Goal: Task Accomplishment & Management: Use online tool/utility

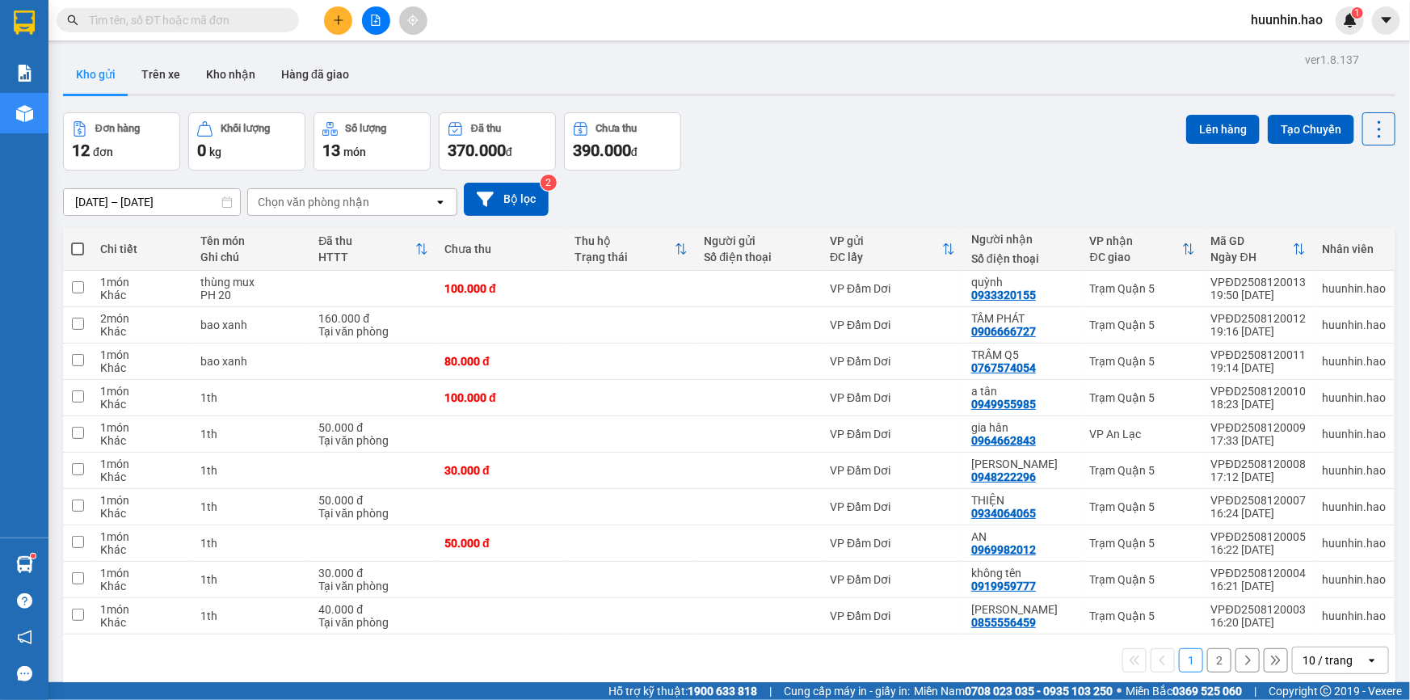
drag, startPoint x: 80, startPoint y: 256, endPoint x: 321, endPoint y: 234, distance: 241.8
click at [80, 255] on span at bounding box center [77, 248] width 13 height 13
click at [78, 241] on input "checkbox" at bounding box center [78, 241] width 0 height 0
checkbox input "true"
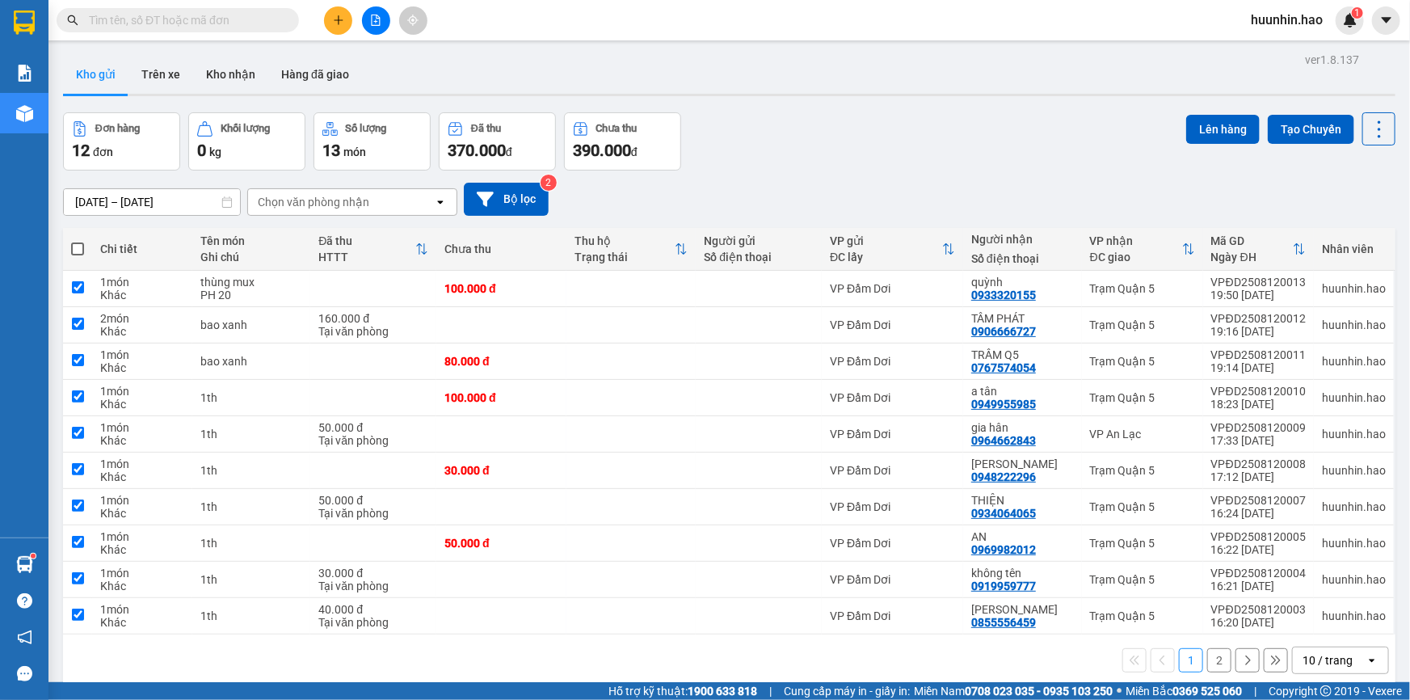
checkbox input "true"
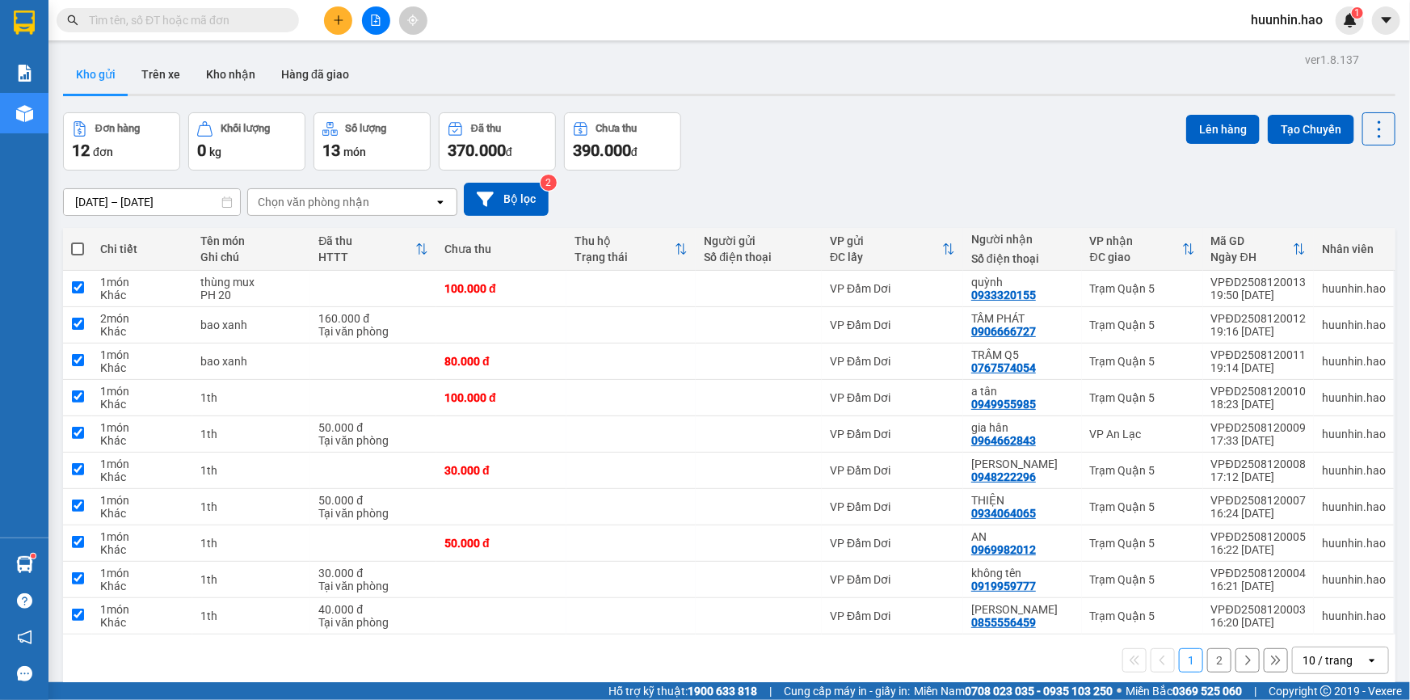
checkbox input "true"
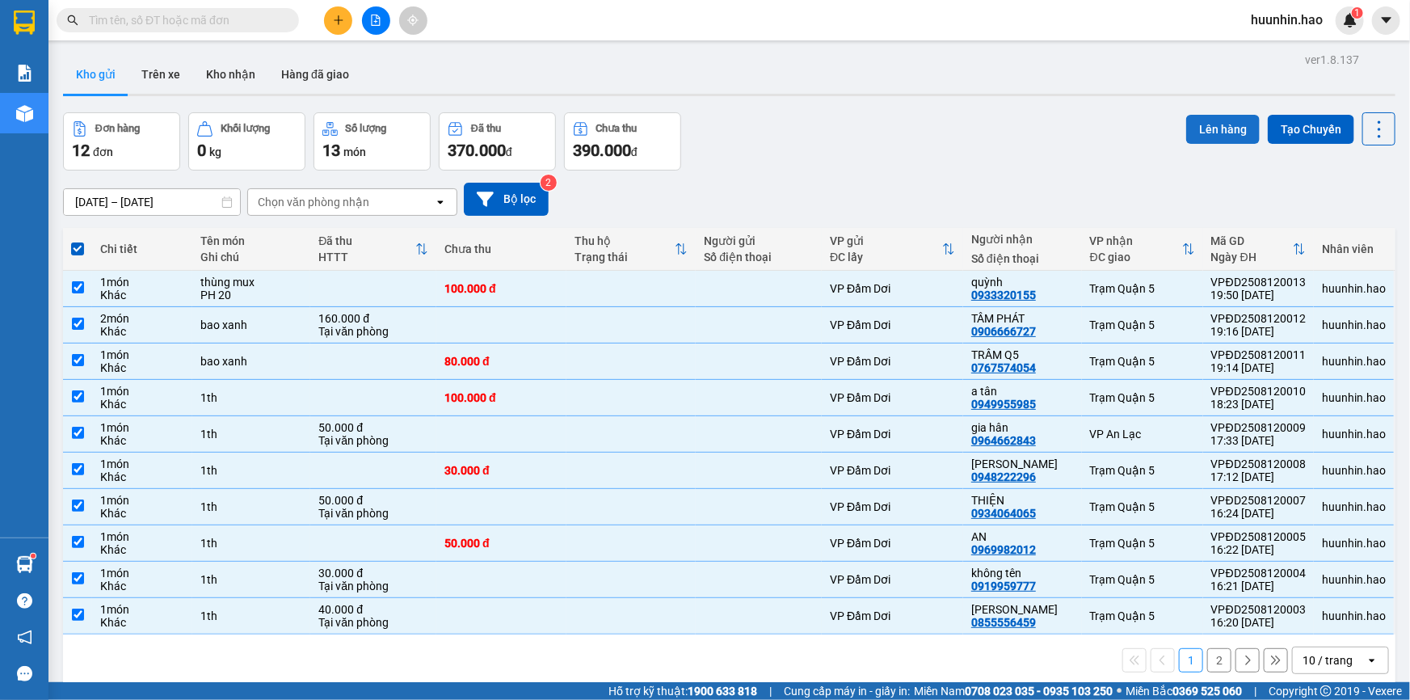
click at [1230, 133] on button "Lên hàng" at bounding box center [1223, 129] width 74 height 29
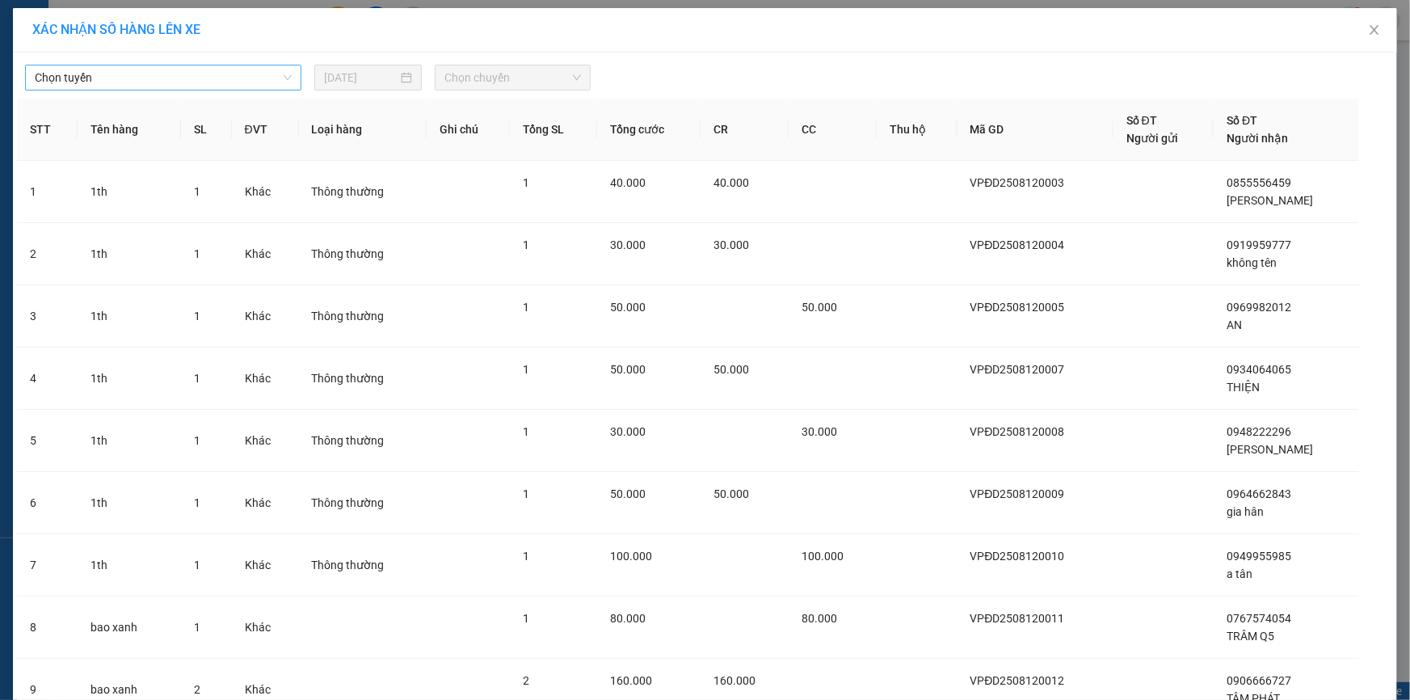
click at [125, 81] on span "Chọn tuyến" at bounding box center [163, 77] width 257 height 24
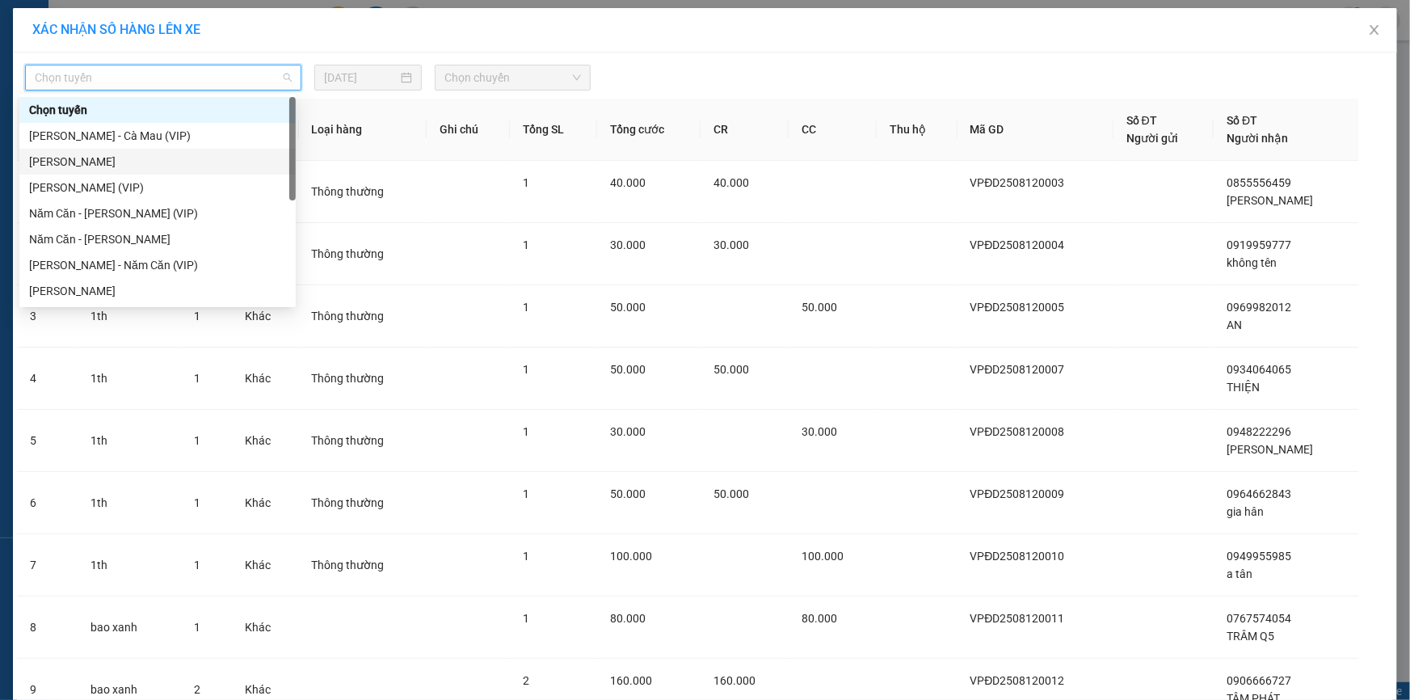
drag, startPoint x: 158, startPoint y: 166, endPoint x: 532, endPoint y: 157, distance: 373.5
click at [166, 163] on div "[PERSON_NAME]" at bounding box center [157, 162] width 257 height 18
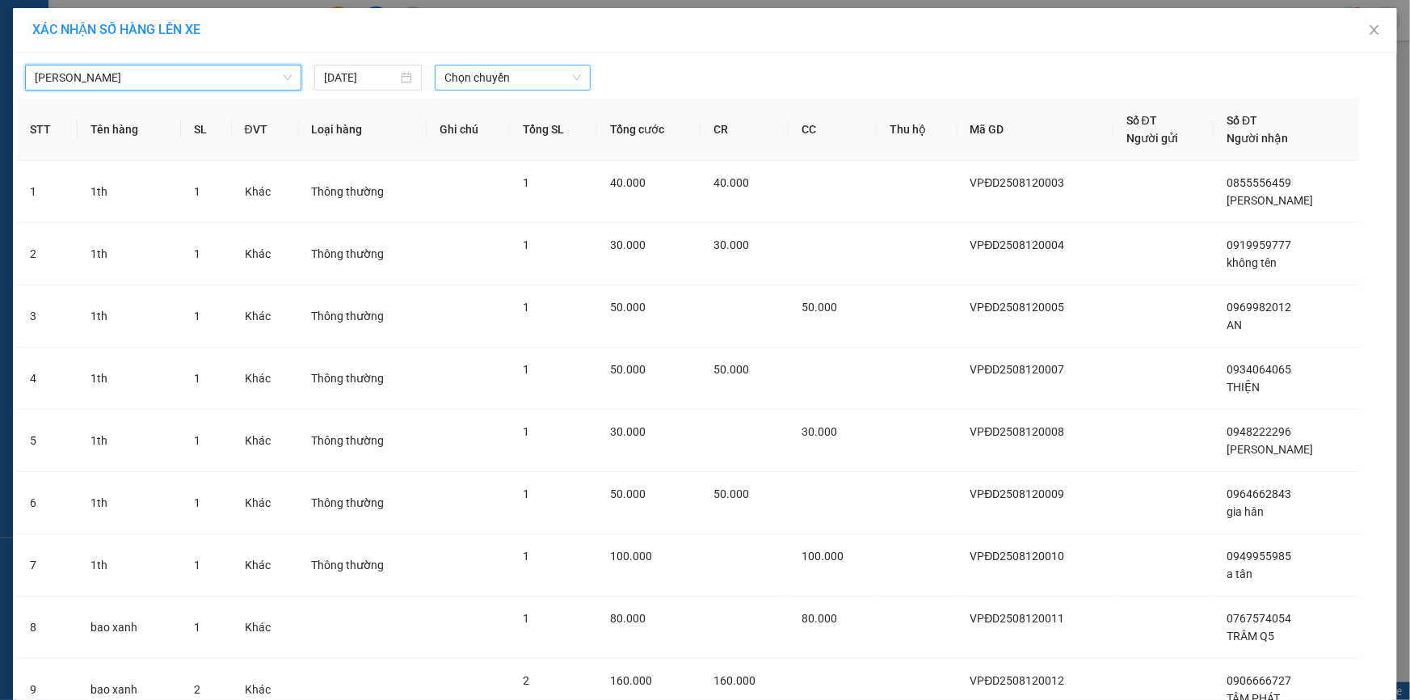
click at [519, 77] on span "Chọn chuyến" at bounding box center [512, 77] width 137 height 24
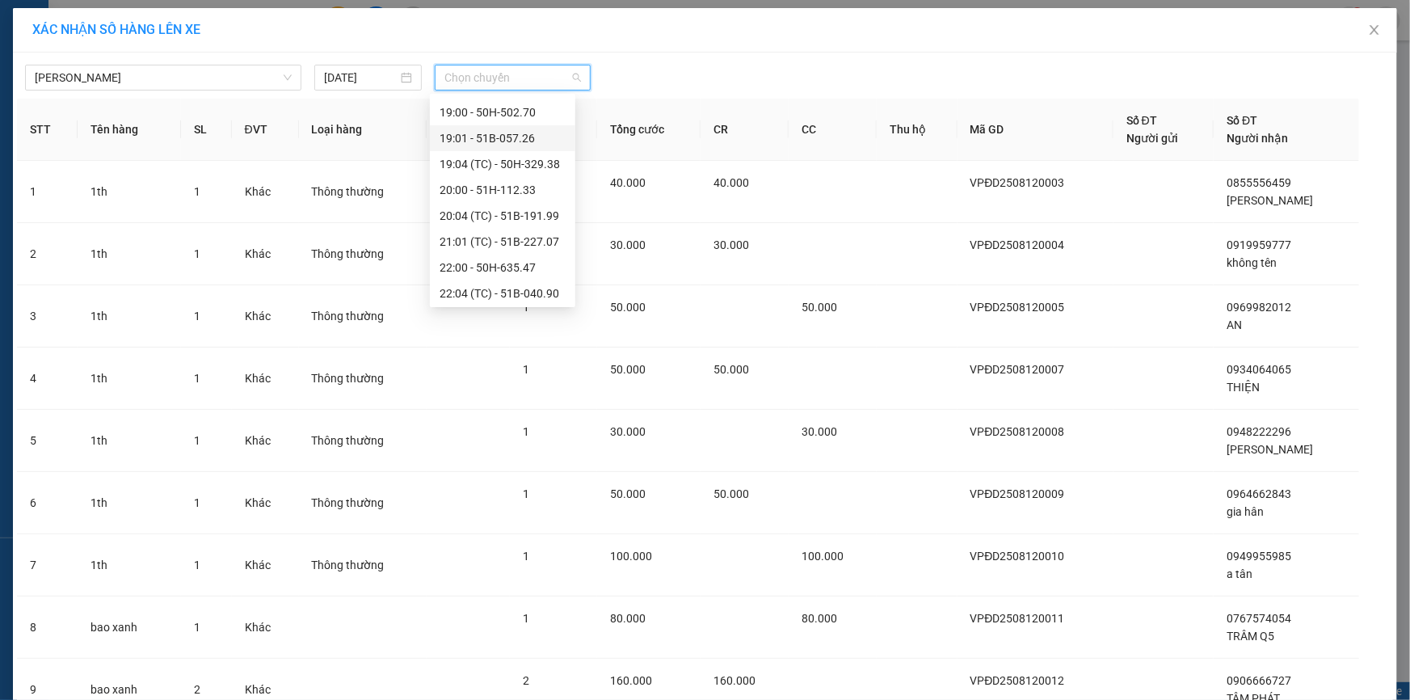
scroll to position [310, 0]
click at [514, 242] on div "22:07 (TC) - 50H-411.02" at bounding box center [503, 240] width 126 height 18
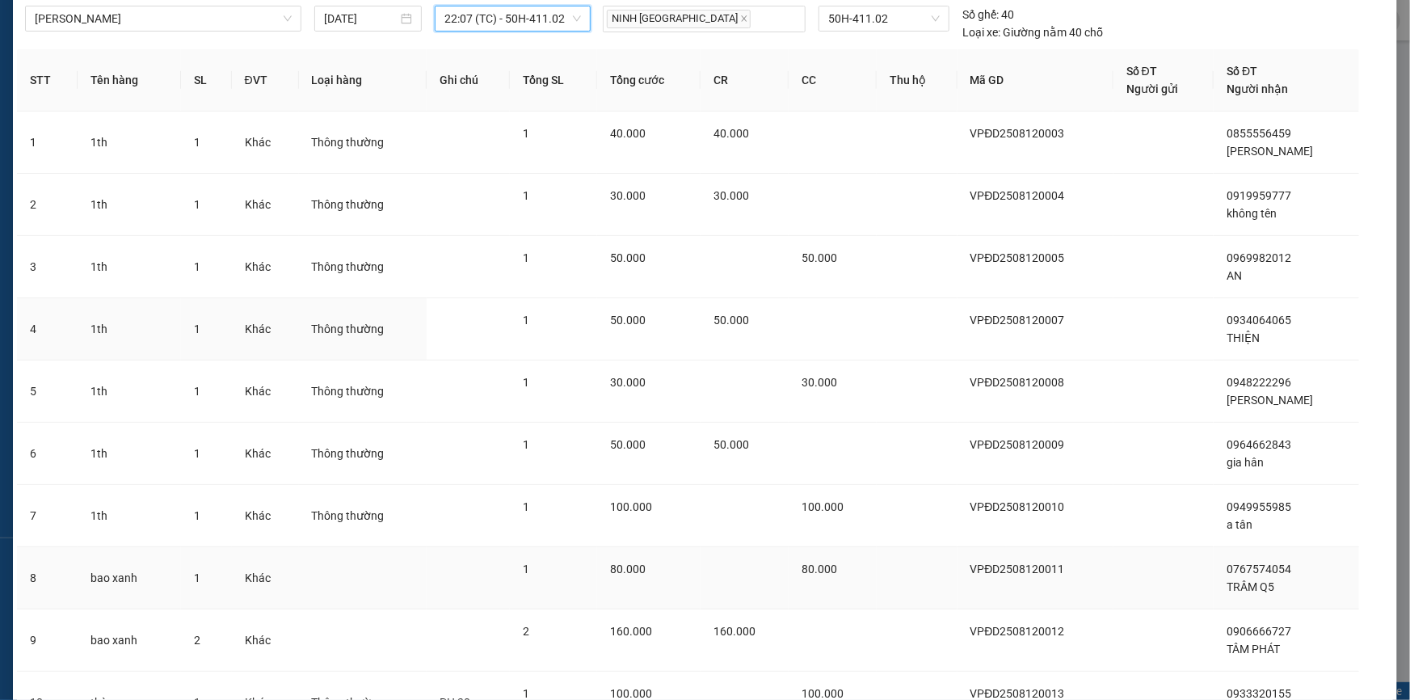
scroll to position [209, 0]
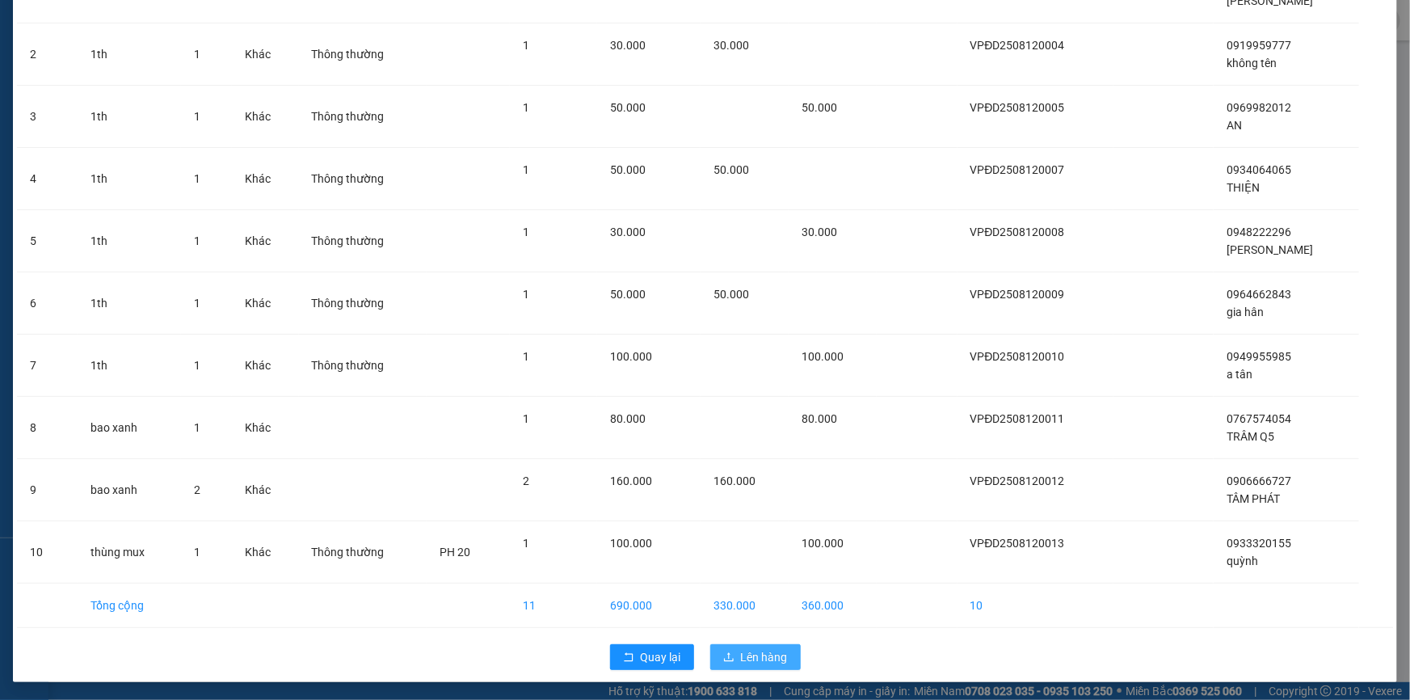
drag, startPoint x: 771, startPoint y: 666, endPoint x: 727, endPoint y: 642, distance: 50.6
click at [767, 663] on button "Lên hàng" at bounding box center [755, 657] width 91 height 26
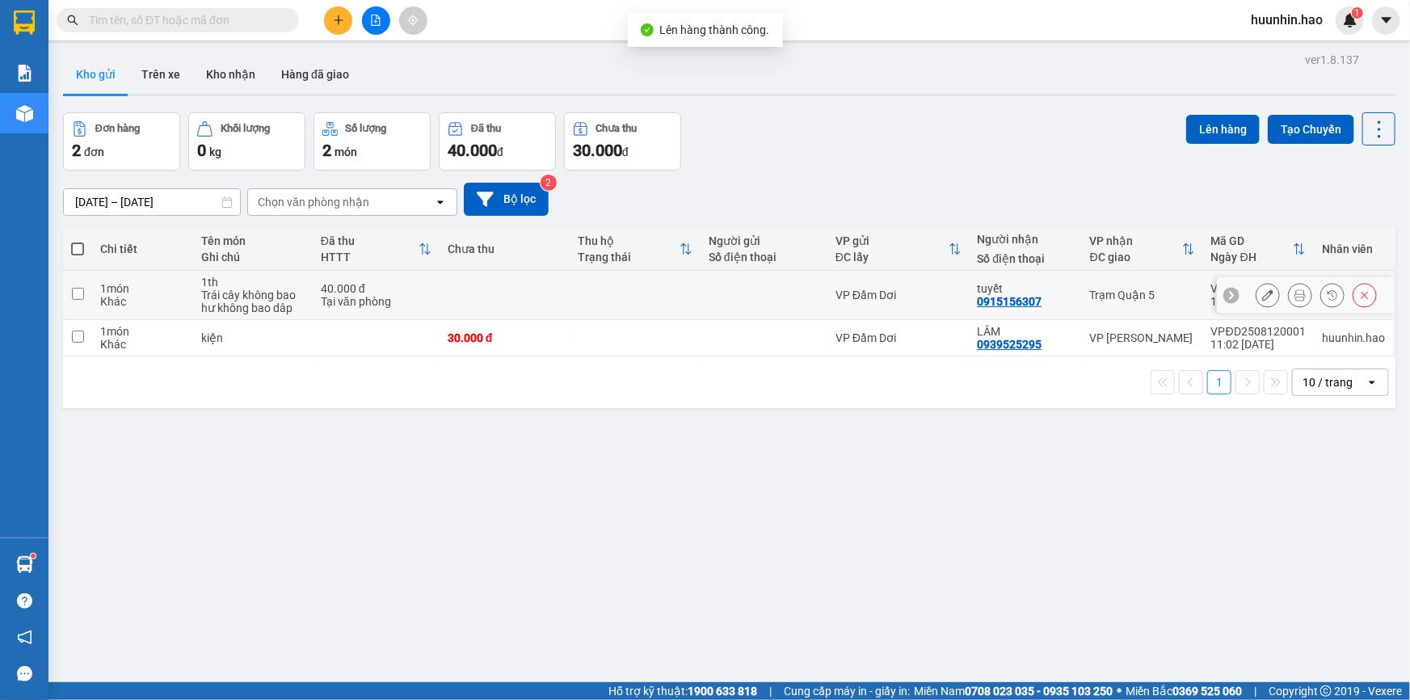
click at [491, 311] on td at bounding box center [505, 295] width 131 height 49
checkbox input "true"
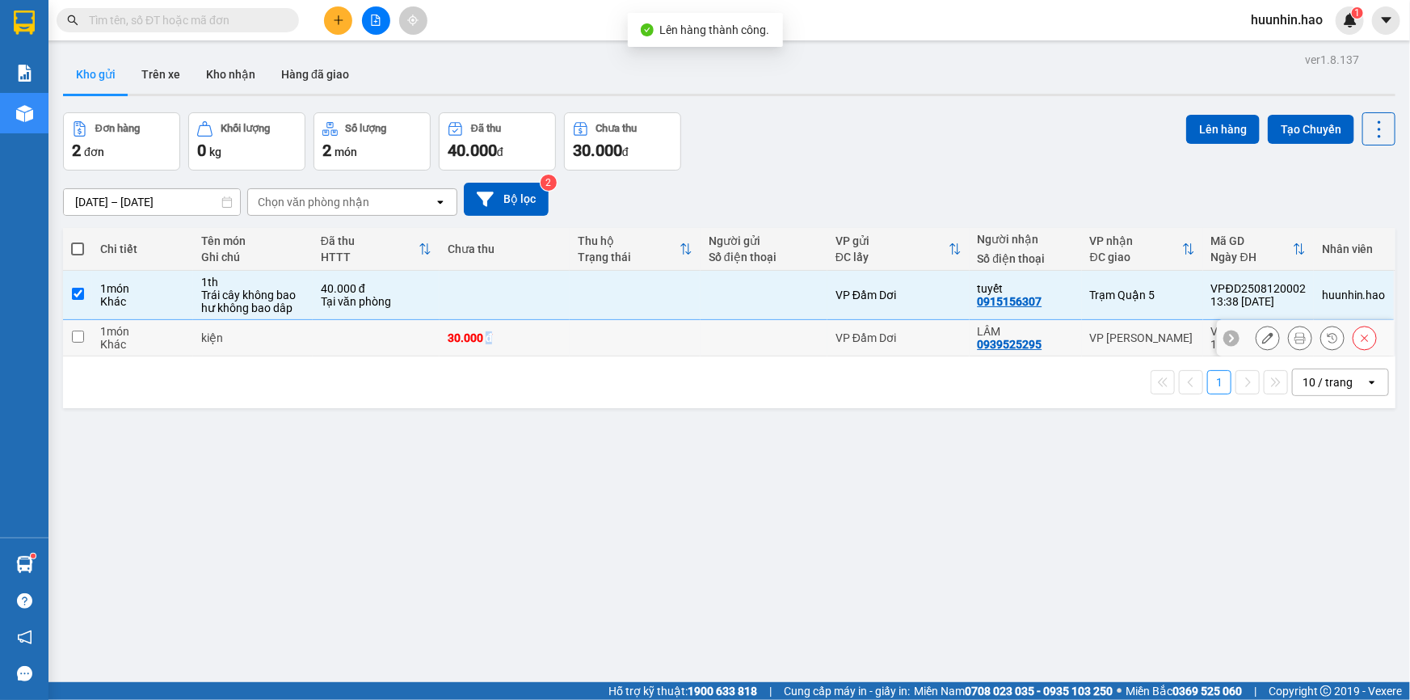
click at [485, 331] on td "30.000 đ" at bounding box center [505, 338] width 131 height 36
checkbox input "true"
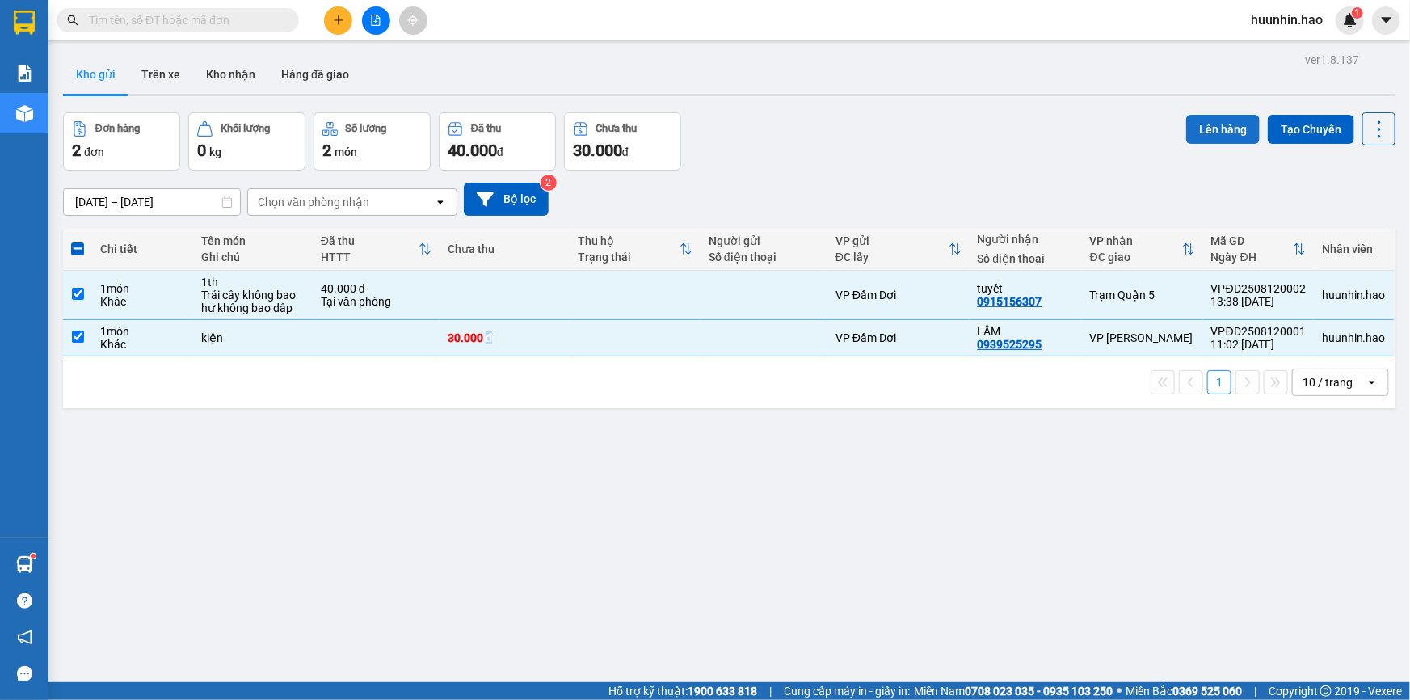
click at [1203, 127] on button "Lên hàng" at bounding box center [1223, 129] width 74 height 29
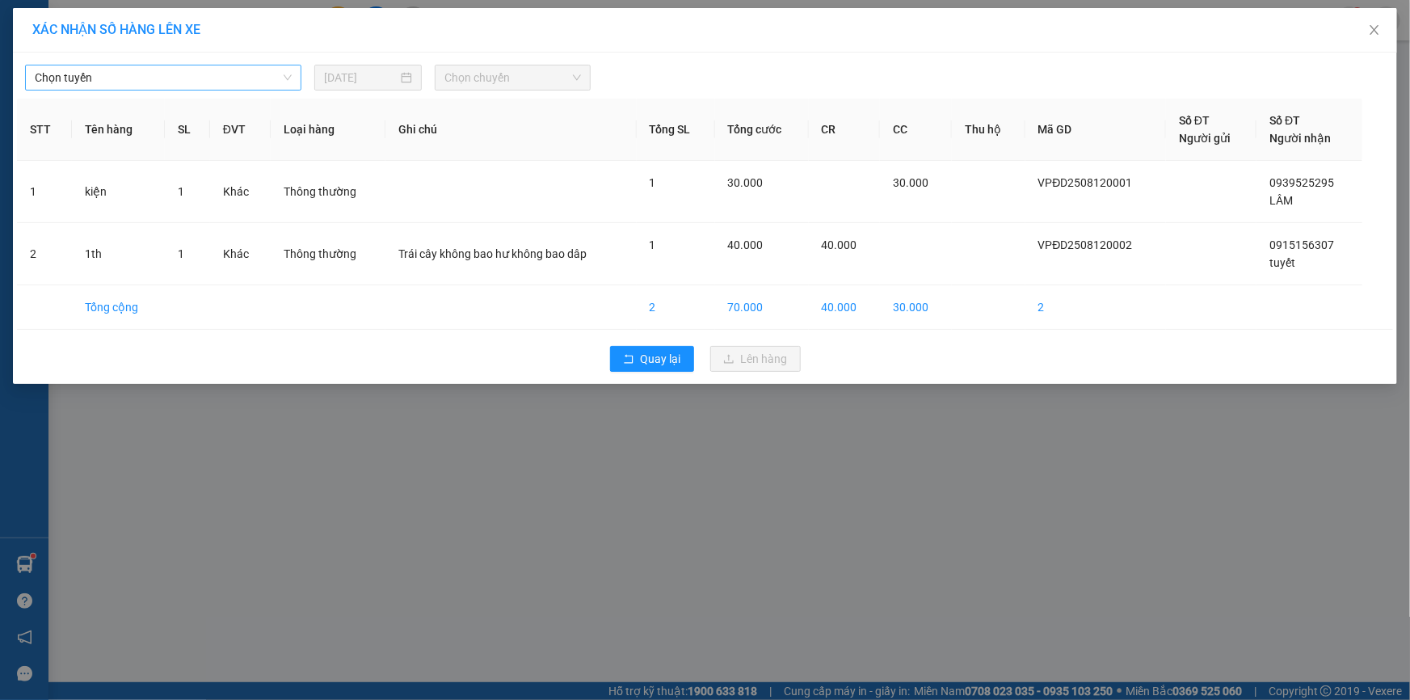
click at [196, 70] on span "Chọn tuyến" at bounding box center [163, 77] width 257 height 24
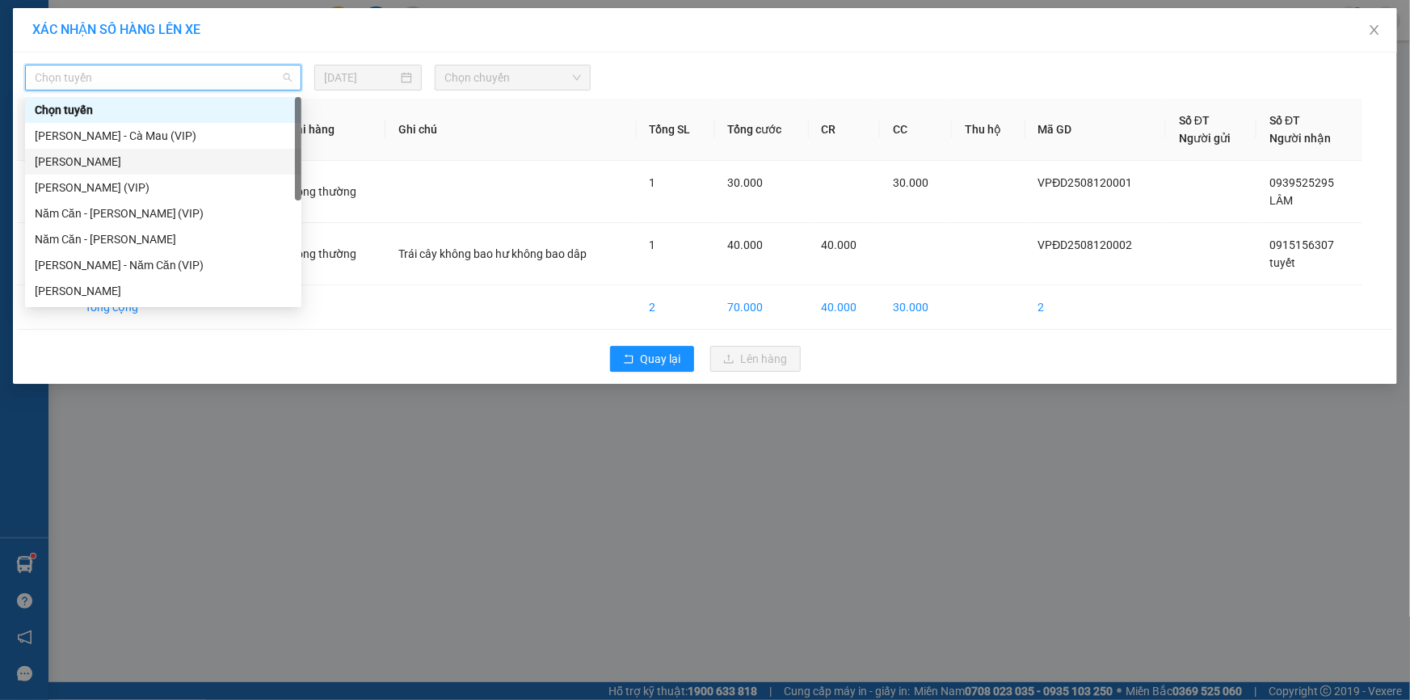
click at [141, 154] on div "[PERSON_NAME]" at bounding box center [163, 162] width 257 height 18
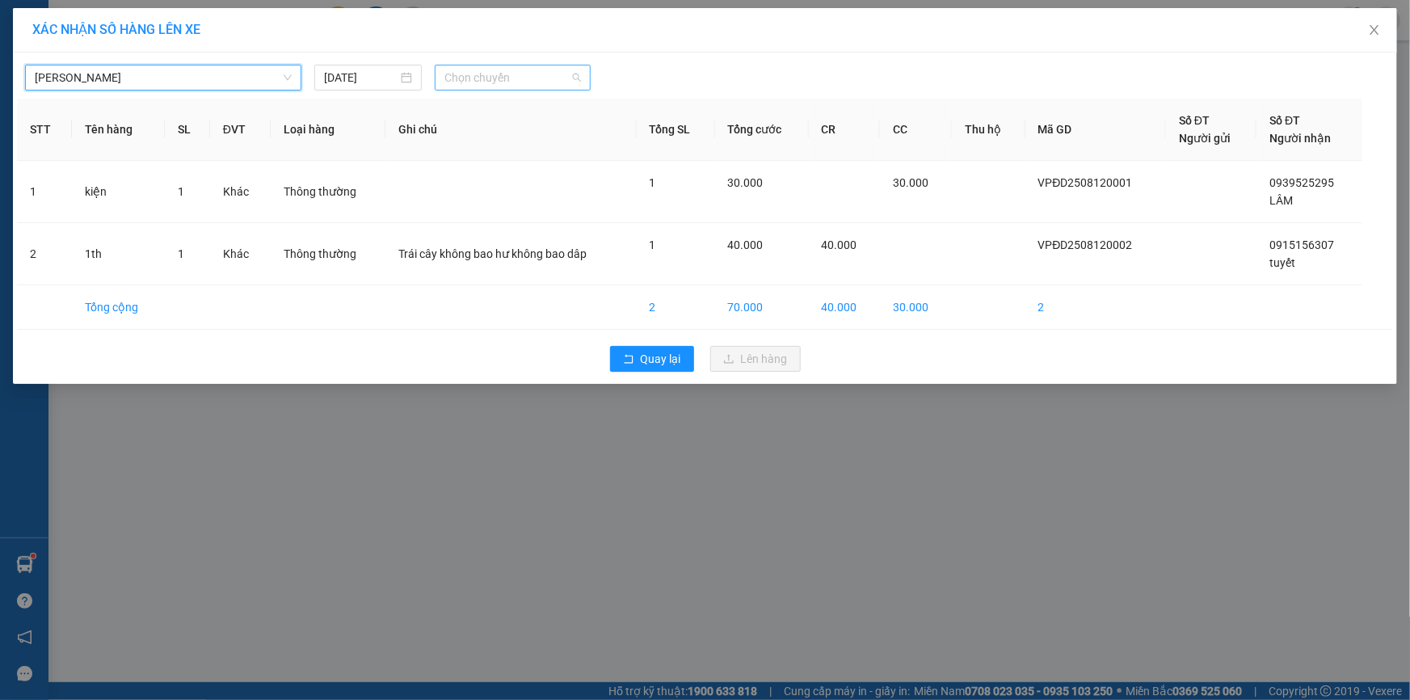
click at [472, 82] on span "Chọn chuyến" at bounding box center [512, 77] width 137 height 24
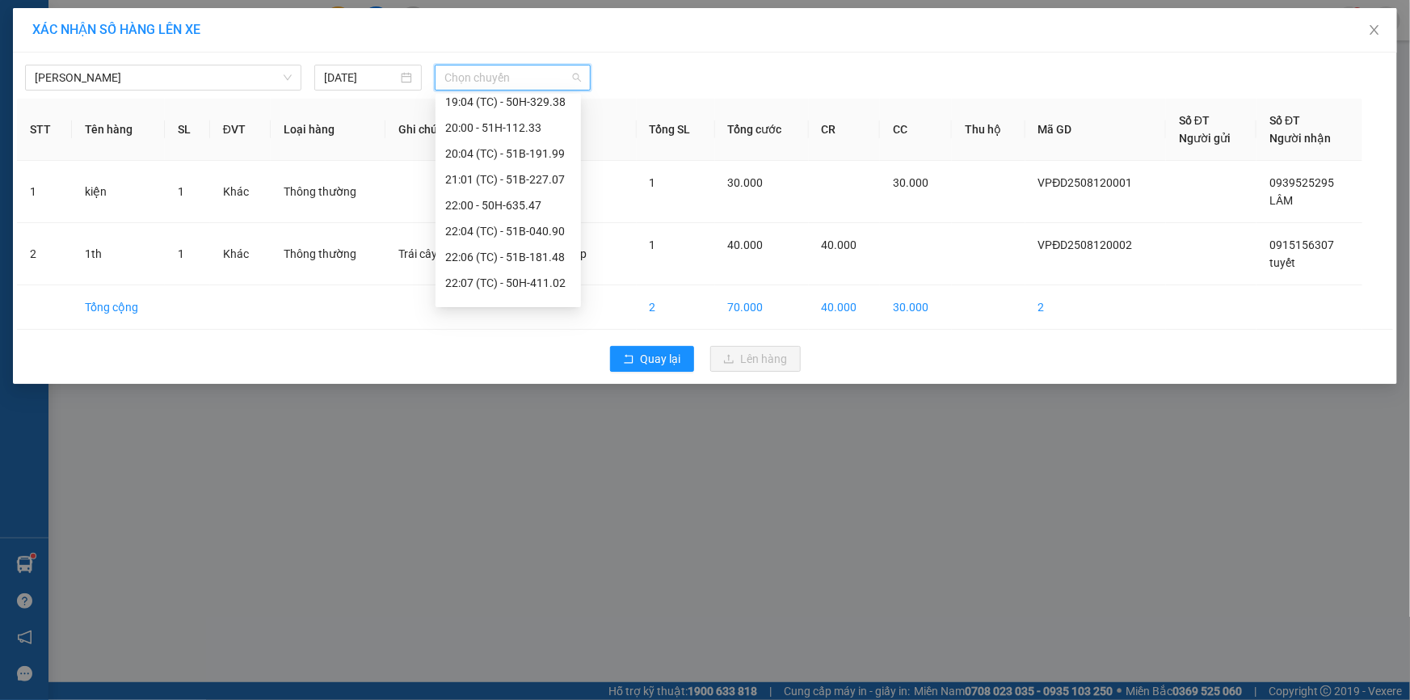
scroll to position [310, 0]
click at [523, 242] on div "22:07 (TC) - 50H-411.02" at bounding box center [508, 240] width 126 height 18
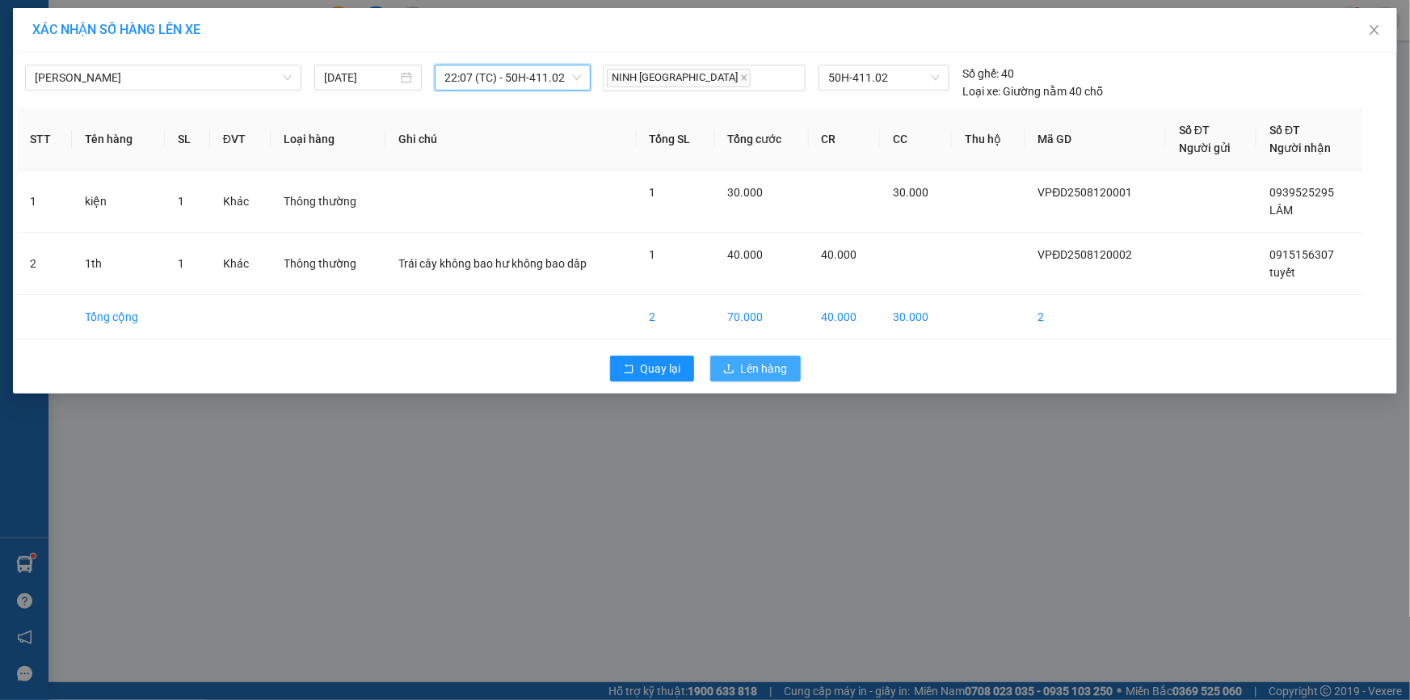
drag, startPoint x: 773, startPoint y: 365, endPoint x: 762, endPoint y: 349, distance: 19.7
click at [773, 364] on span "Lên hàng" at bounding box center [764, 369] width 47 height 18
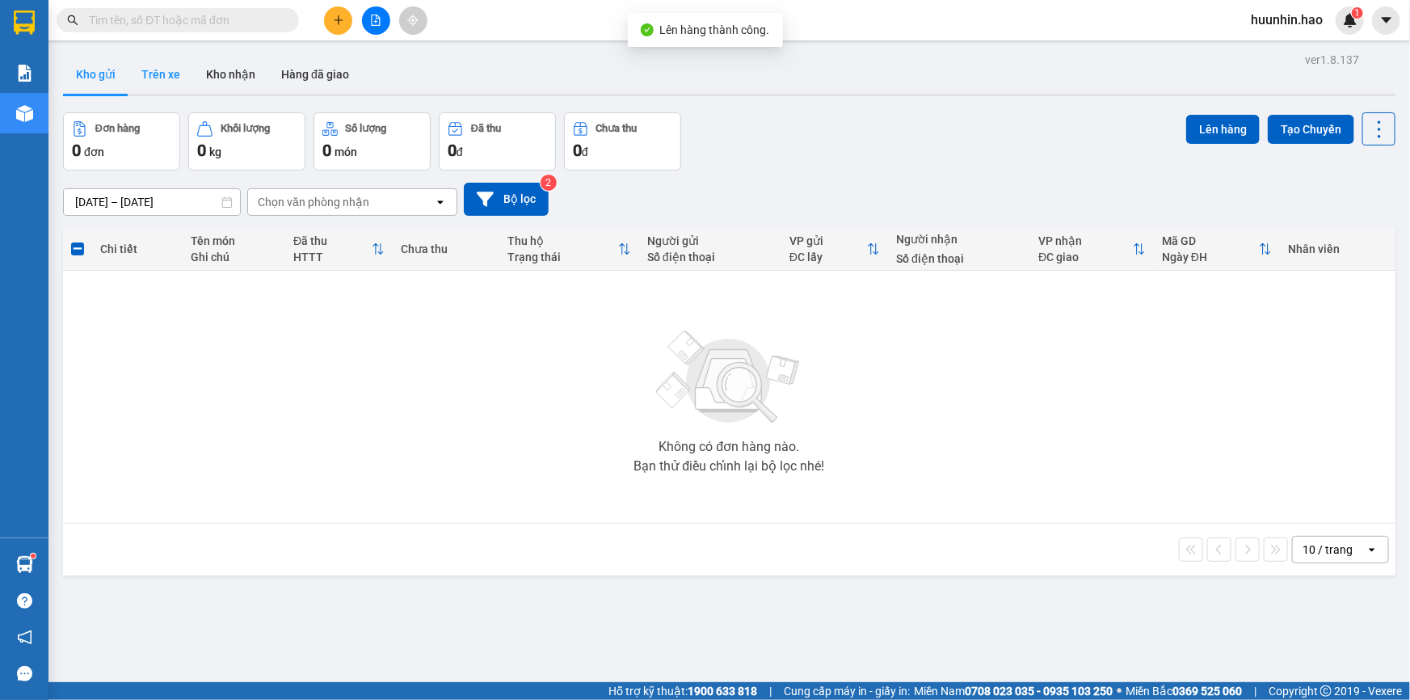
click at [134, 57] on button "Trên xe" at bounding box center [161, 74] width 65 height 39
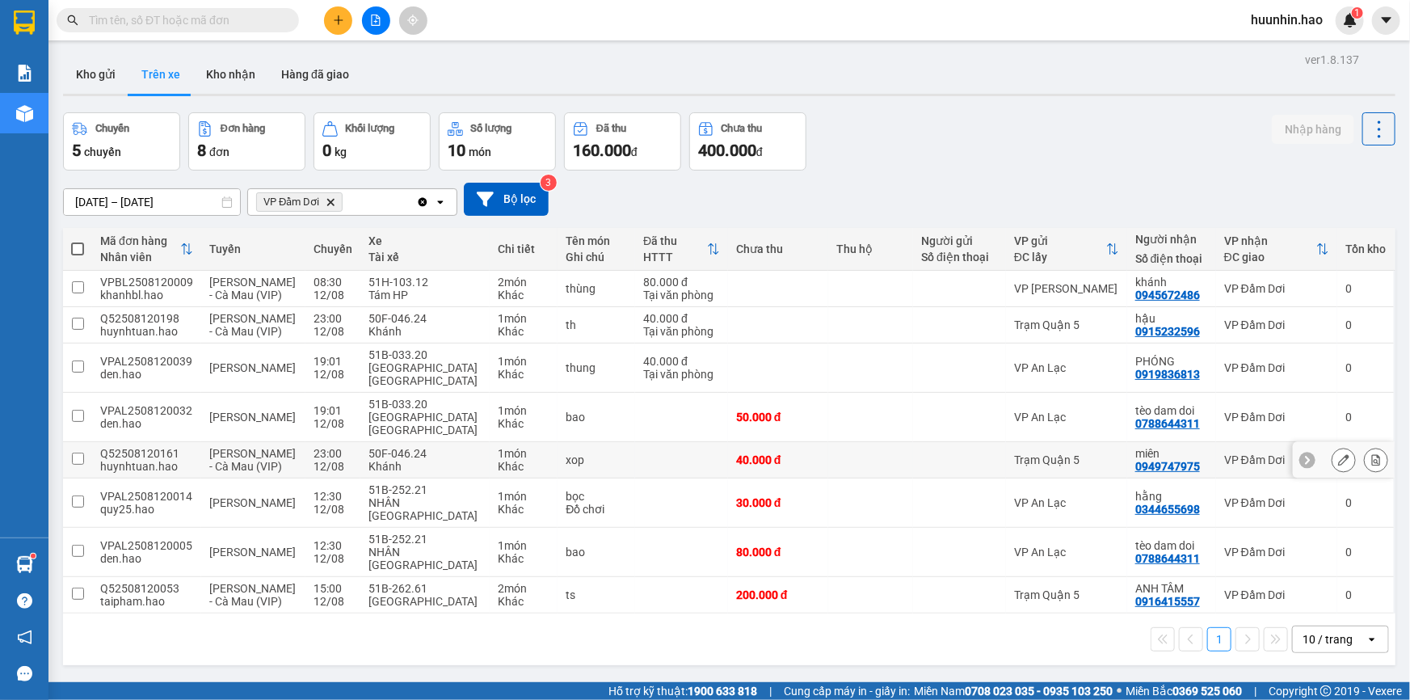
scroll to position [74, 0]
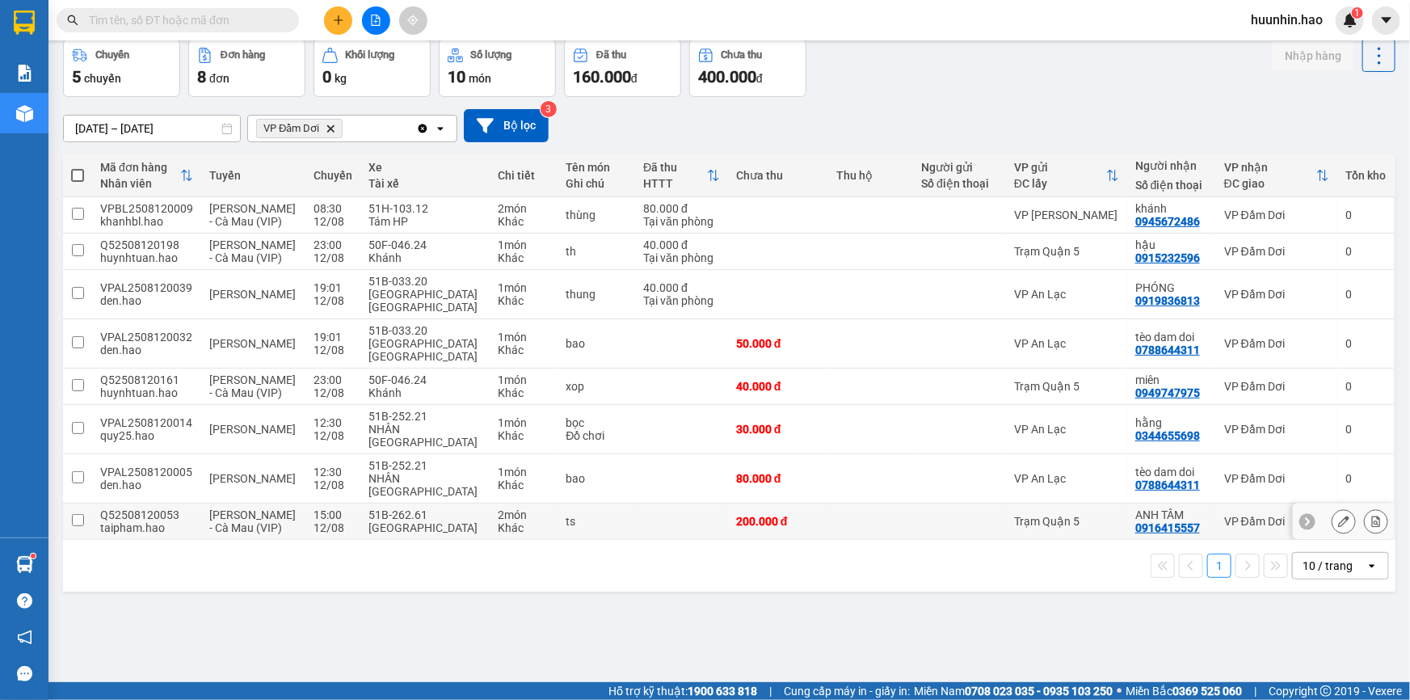
click at [1006, 503] on td "Trạm Quận 5" at bounding box center [1066, 521] width 121 height 36
checkbox input "true"
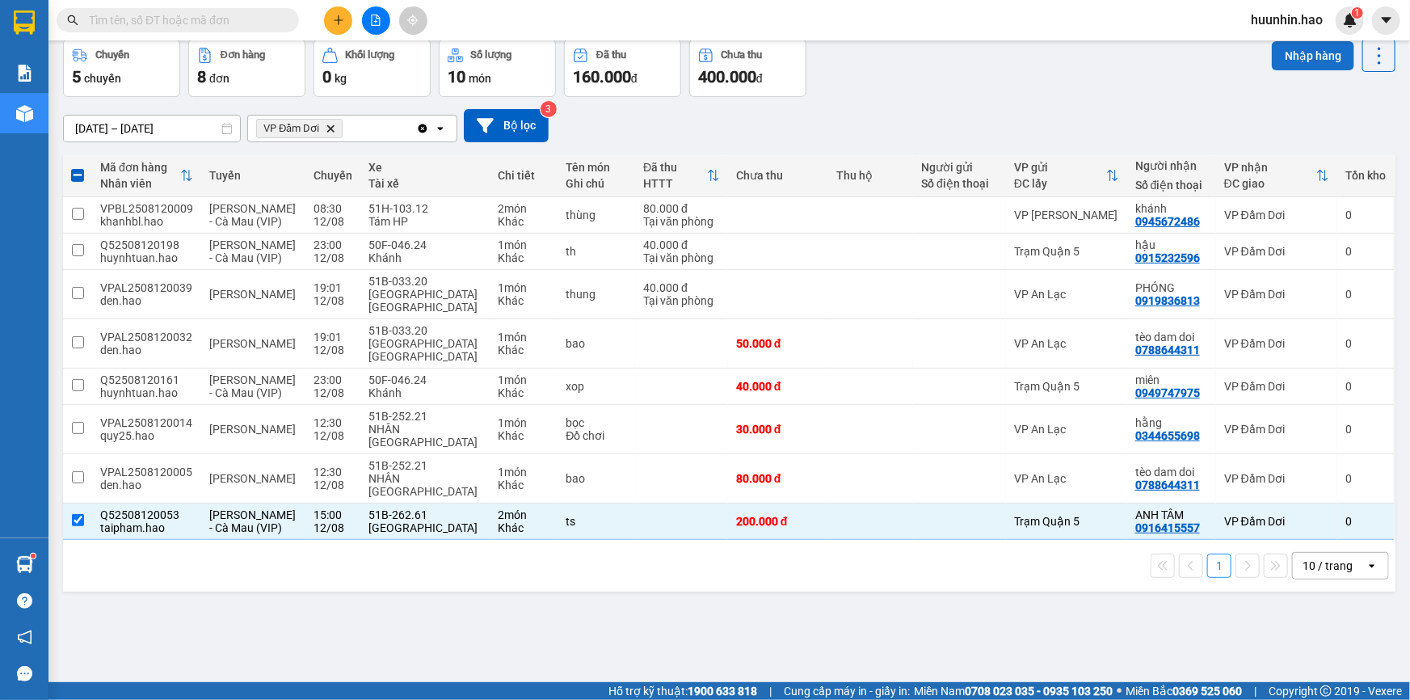
click at [1313, 58] on button "Nhập hàng" at bounding box center [1313, 55] width 82 height 29
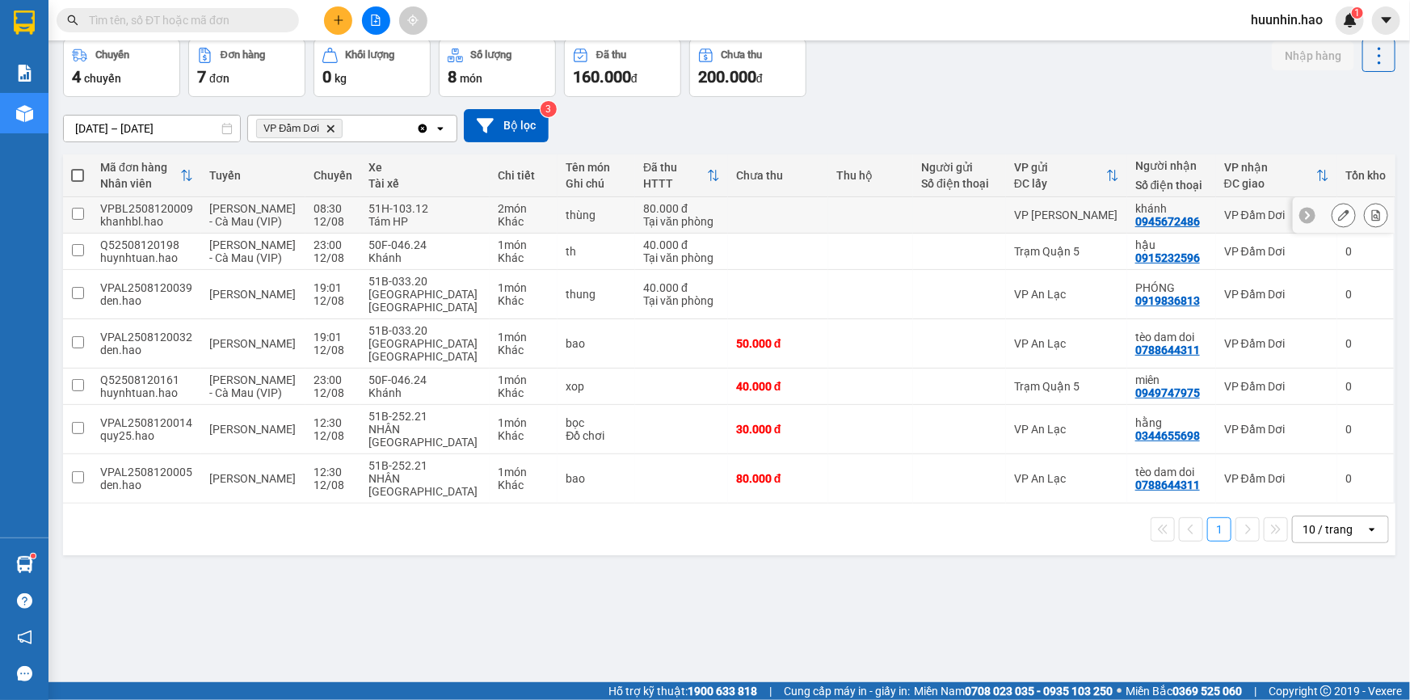
scroll to position [0, 0]
